Goal: Task Accomplishment & Management: Manage account settings

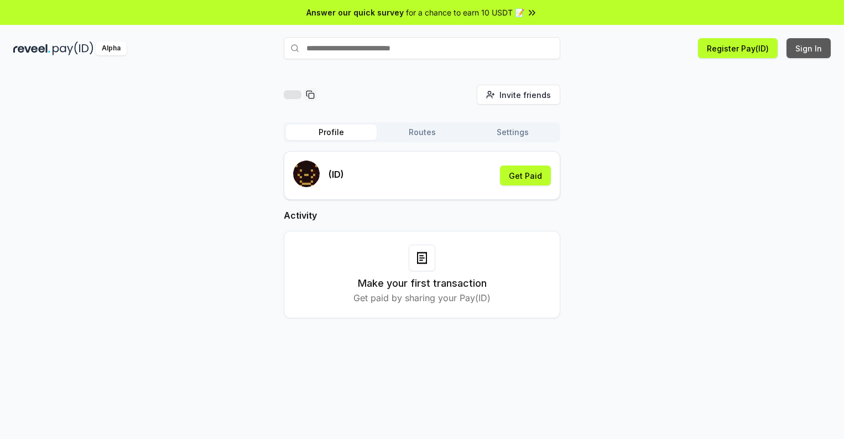
click at [809, 48] on button "Sign In" at bounding box center [808, 48] width 44 height 20
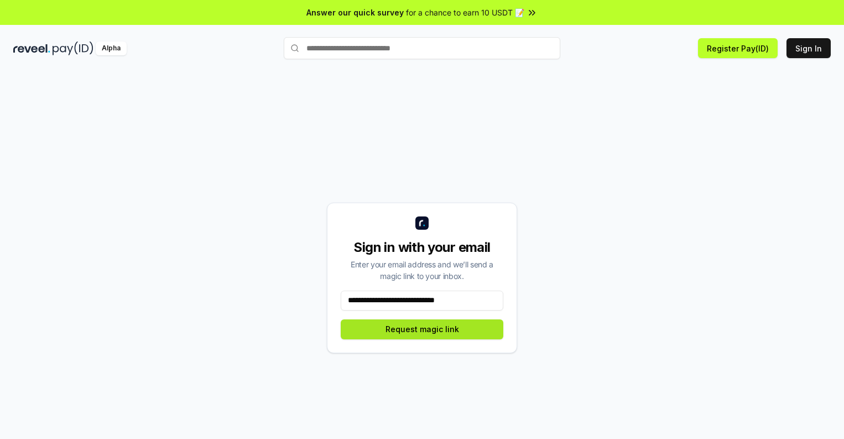
type input "**********"
click at [422, 329] on button "Request magic link" at bounding box center [422, 329] width 163 height 20
